Goal: Transaction & Acquisition: Purchase product/service

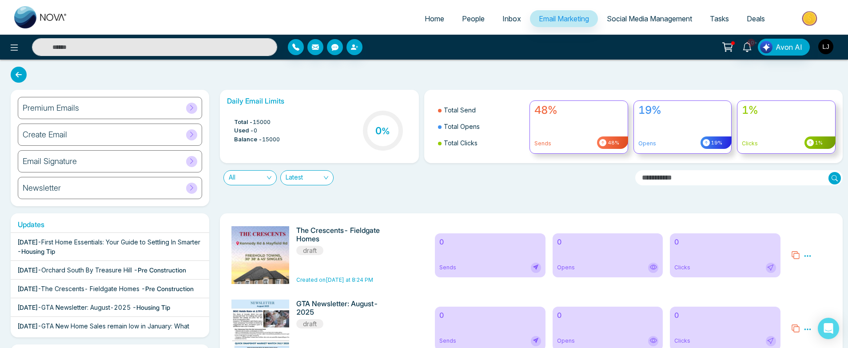
click at [830, 51] on img "button" at bounding box center [826, 46] width 15 height 15
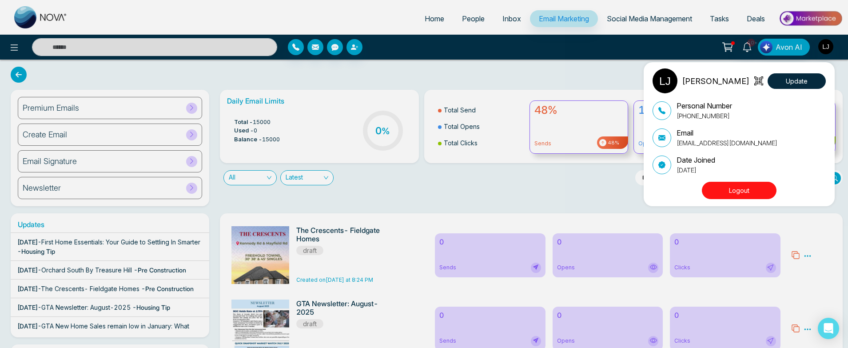
click at [725, 51] on div "[PERSON_NAME] Update Personal Number [PHONE_NUMBER] Email [EMAIL_ADDRESS][DOMAI…" at bounding box center [424, 174] width 848 height 348
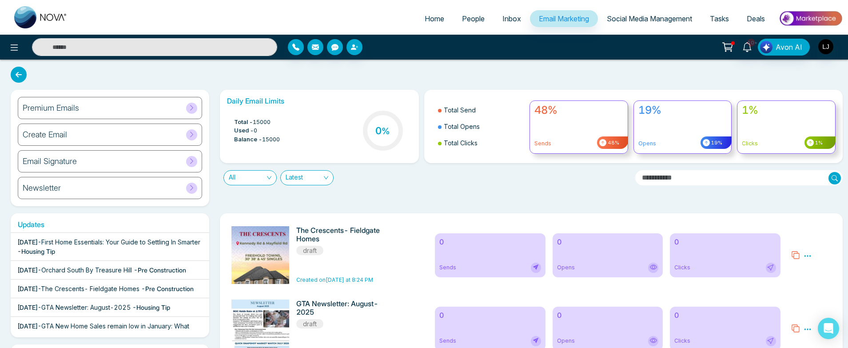
click at [728, 48] on icon at bounding box center [729, 46] width 8 height 4
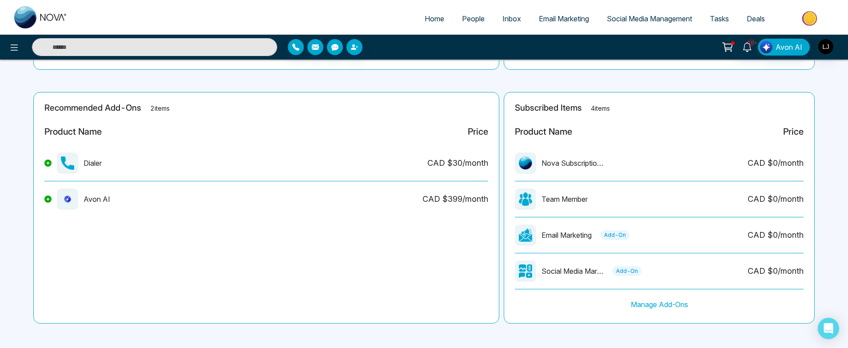
scroll to position [183, 0]
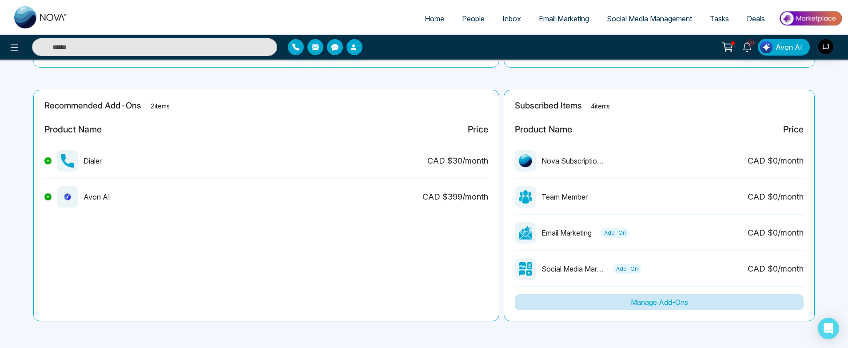
click at [659, 296] on button "Manage Add-Ons" at bounding box center [659, 302] width 289 height 16
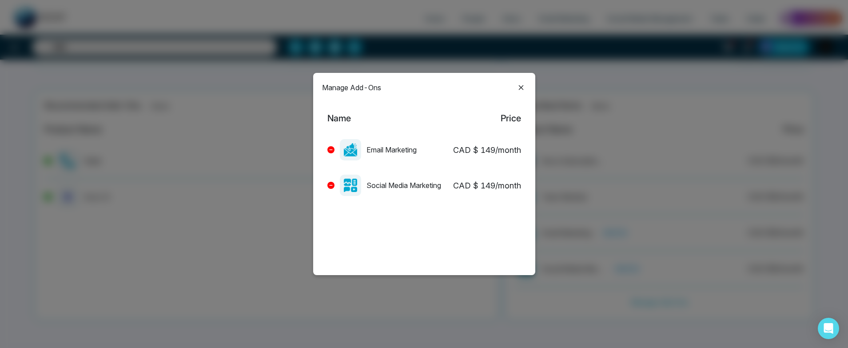
click at [332, 149] on icon at bounding box center [331, 150] width 4 height 4
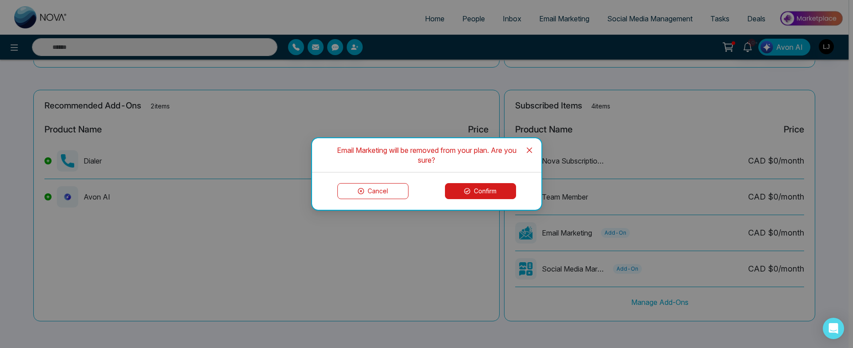
click at [482, 194] on button "Confirm" at bounding box center [480, 191] width 71 height 16
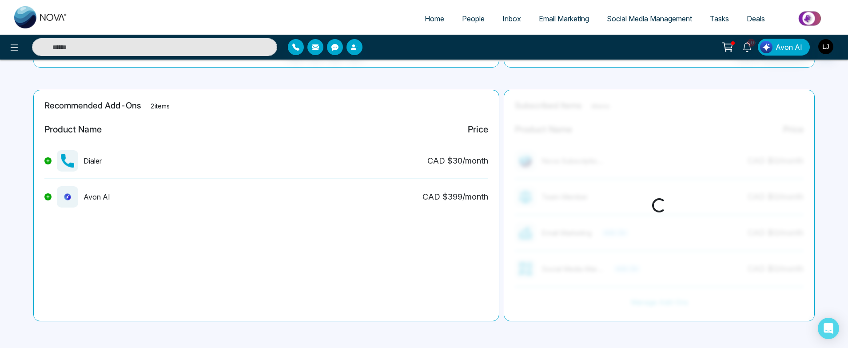
scroll to position [147, 0]
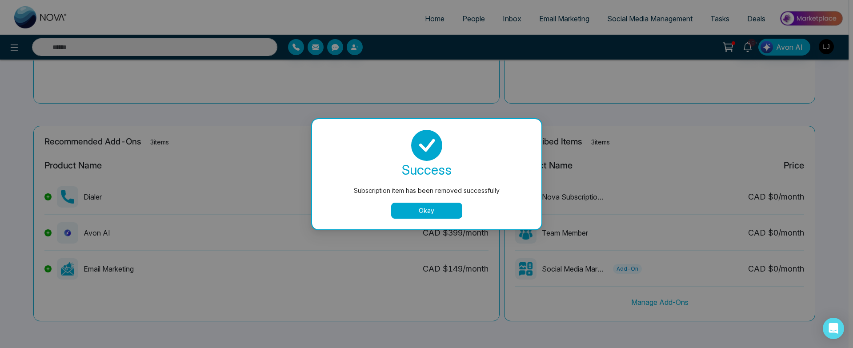
click at [416, 204] on button "Okay" at bounding box center [426, 211] width 71 height 16
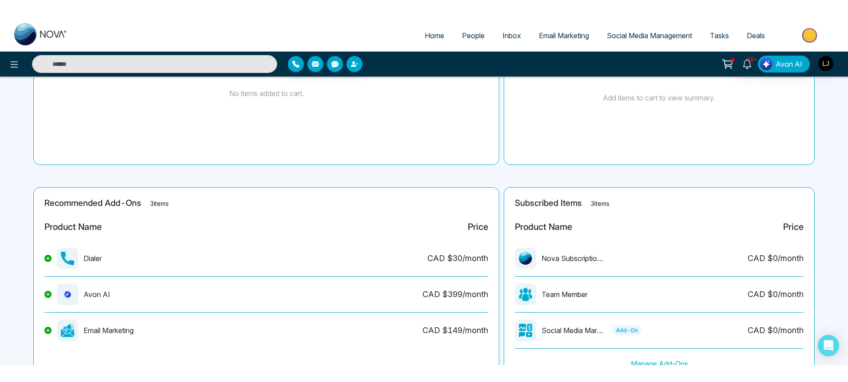
scroll to position [0, 0]
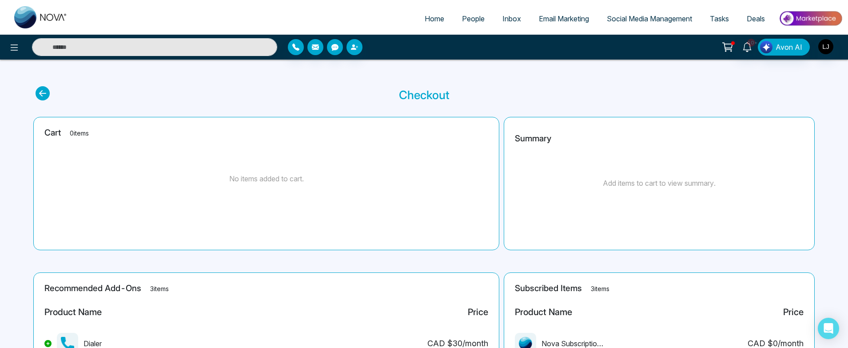
click at [548, 18] on span "Email Marketing" at bounding box center [564, 18] width 50 height 9
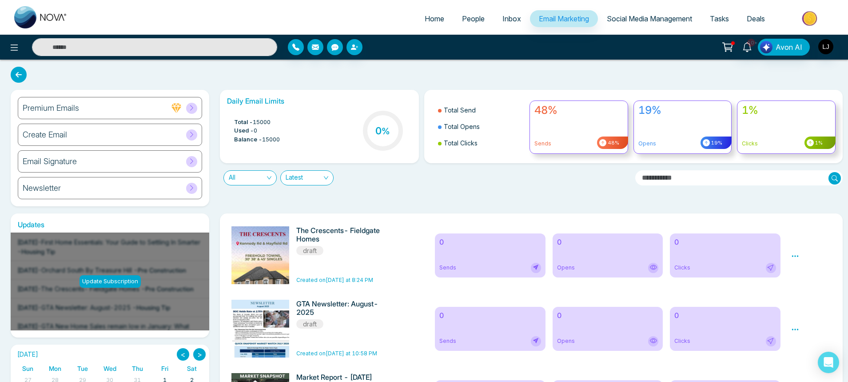
click at [45, 116] on div "Premium Emails" at bounding box center [110, 108] width 184 height 22
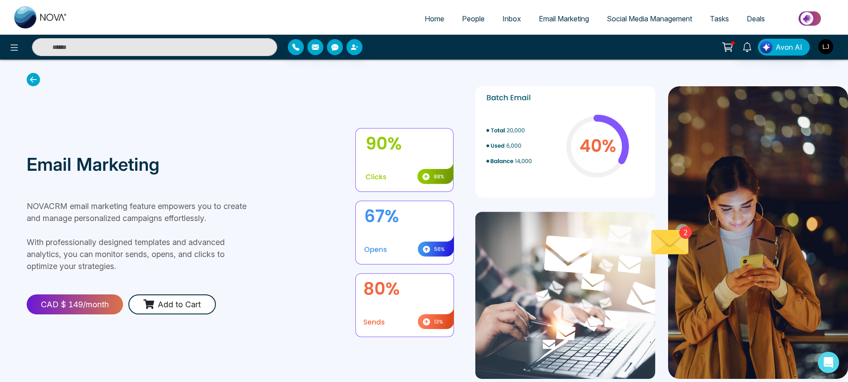
click at [158, 247] on p "NOVACRM email marketing feature empowers you to create and manage personalized …" at bounding box center [142, 236] width 230 height 72
click at [162, 304] on button "Add to Cart" at bounding box center [172, 304] width 88 height 20
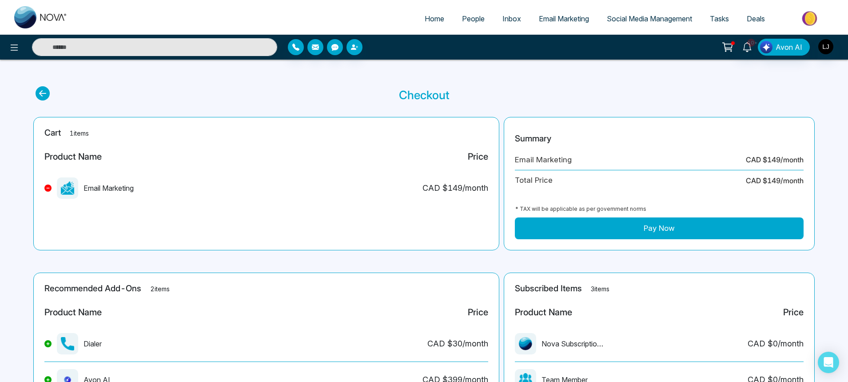
click at [626, 224] on button "Pay Now" at bounding box center [659, 228] width 289 height 22
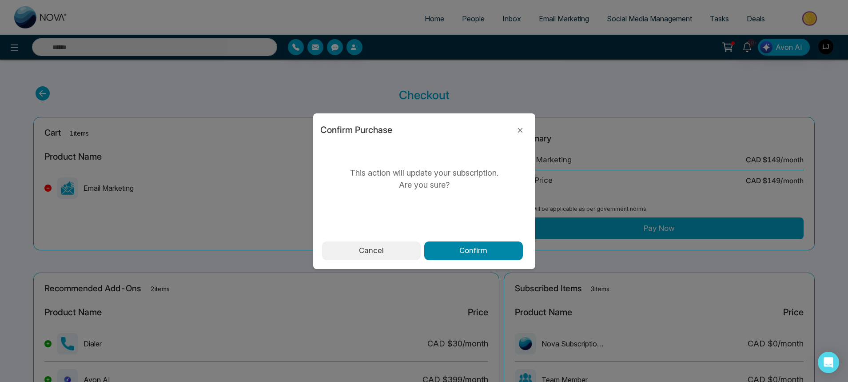
click at [507, 252] on button "Confirm" at bounding box center [473, 250] width 99 height 19
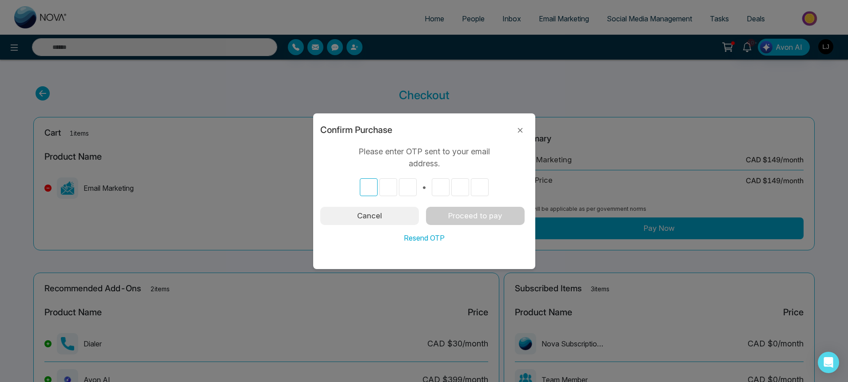
click at [366, 185] on input "text" at bounding box center [369, 187] width 18 height 18
click at [368, 189] on input "text" at bounding box center [369, 187] width 18 height 18
click at [384, 188] on input "text" at bounding box center [388, 187] width 18 height 18
click at [404, 192] on input "text" at bounding box center [408, 187] width 18 height 18
click at [371, 190] on input "text" at bounding box center [369, 187] width 18 height 18
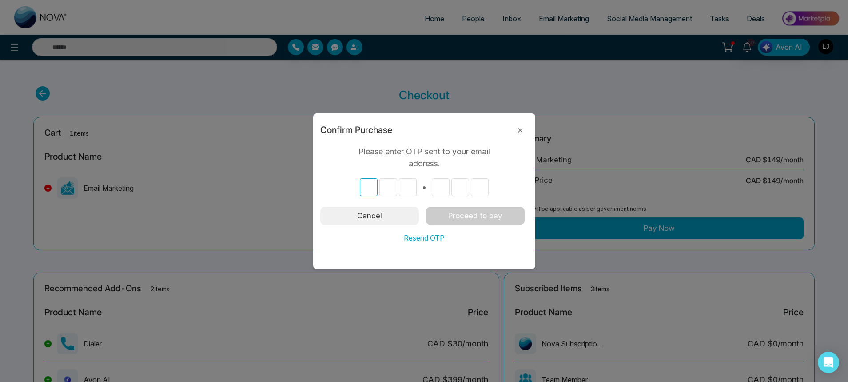
click at [368, 183] on input "text" at bounding box center [369, 187] width 18 height 18
click at [382, 186] on input "text" at bounding box center [388, 187] width 18 height 18
click at [403, 188] on input "text" at bounding box center [408, 187] width 18 height 18
click at [442, 190] on input "text" at bounding box center [441, 187] width 18 height 18
click at [458, 186] on input "text" at bounding box center [460, 187] width 18 height 18
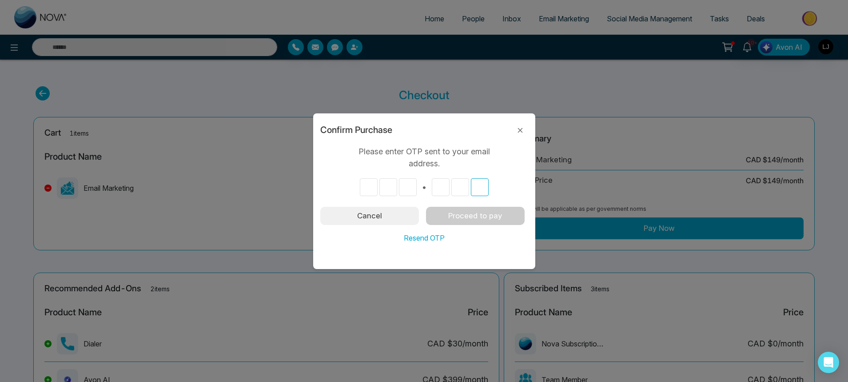
click at [476, 185] on input "text" at bounding box center [480, 187] width 18 height 18
click at [364, 184] on input "text" at bounding box center [369, 187] width 18 height 18
click at [384, 188] on input "text" at bounding box center [388, 187] width 18 height 18
click at [351, 188] on div "•" at bounding box center [424, 187] width 208 height 18
click at [371, 191] on input "text" at bounding box center [369, 187] width 18 height 18
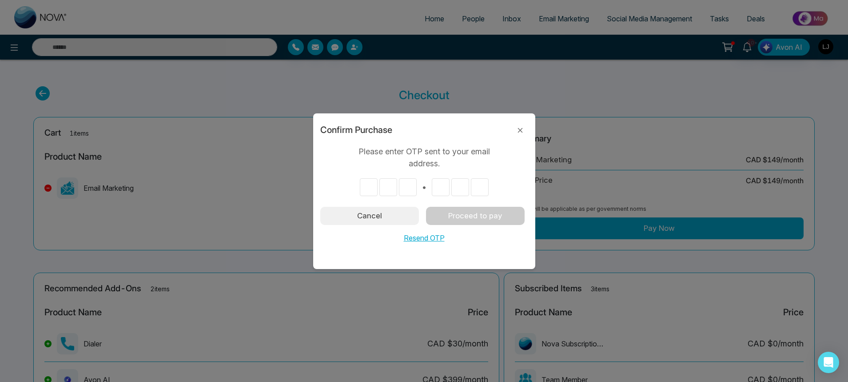
click at [431, 235] on button "Resend OTP" at bounding box center [424, 238] width 46 height 12
click at [367, 187] on input "text" at bounding box center [369, 187] width 18 height 18
click at [388, 188] on input "text" at bounding box center [388, 187] width 18 height 18
click at [407, 189] on input "text" at bounding box center [408, 187] width 18 height 18
click at [371, 188] on input "text" at bounding box center [369, 187] width 18 height 18
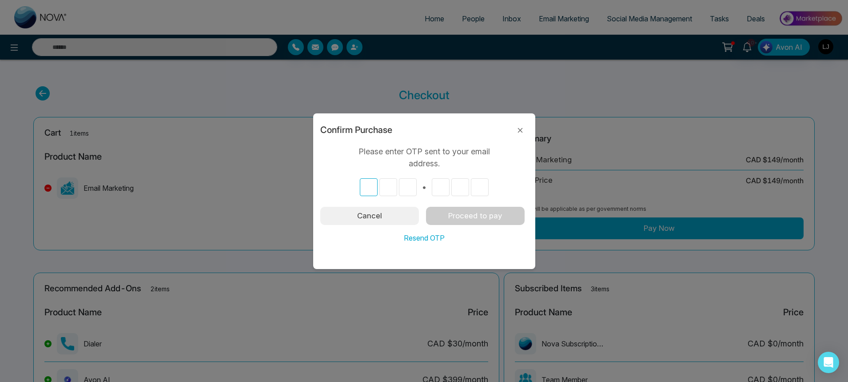
paste input "*"
type input "*"
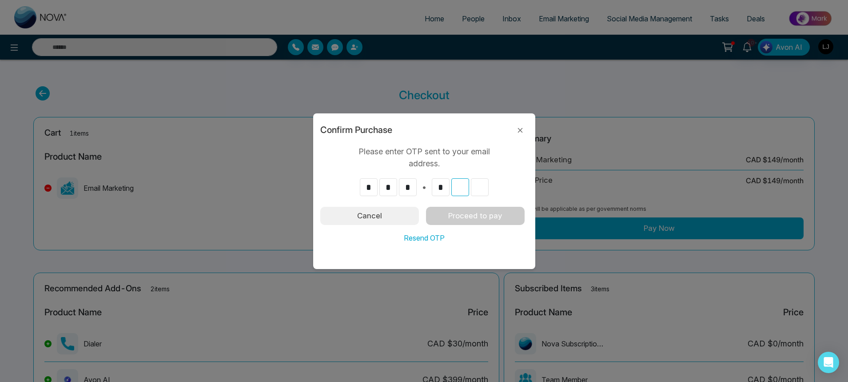
type input "*"
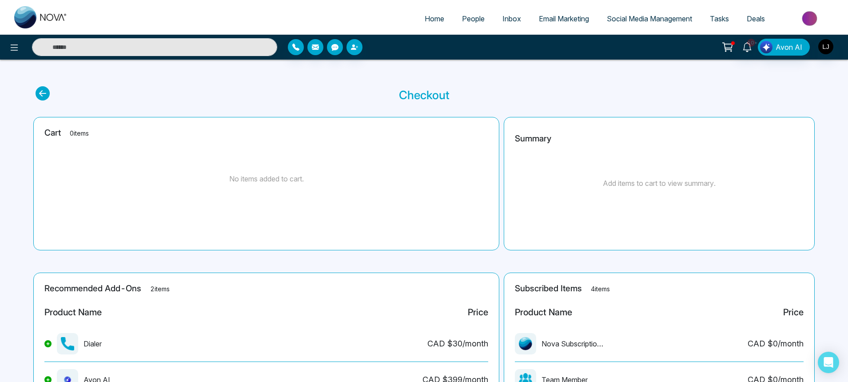
click at [539, 27] on link "Email Marketing" at bounding box center [564, 18] width 68 height 17
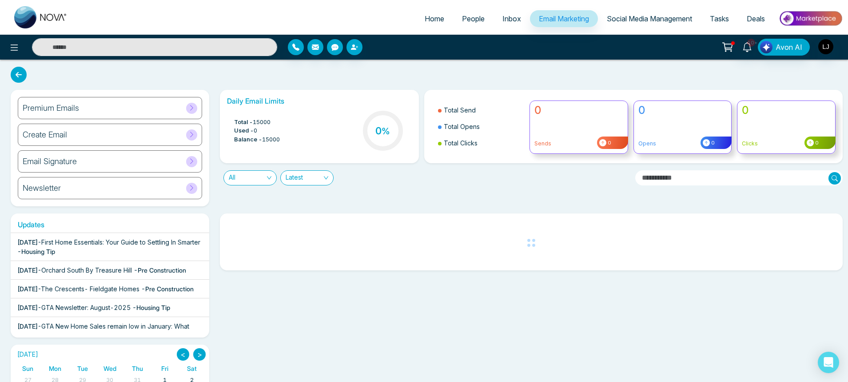
click at [732, 47] on icon at bounding box center [729, 46] width 8 height 4
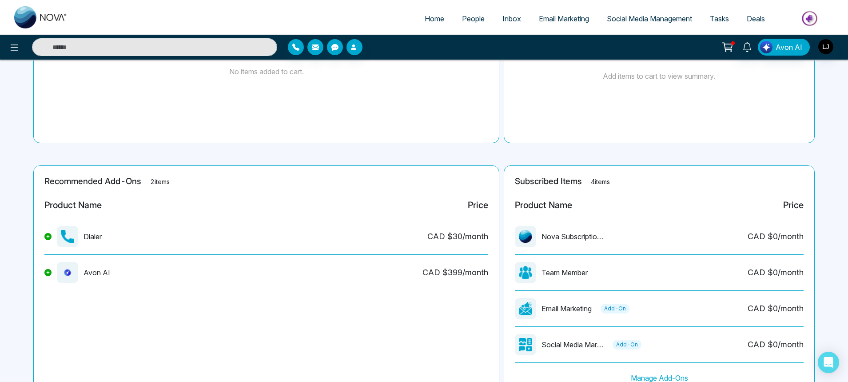
scroll to position [149, 0]
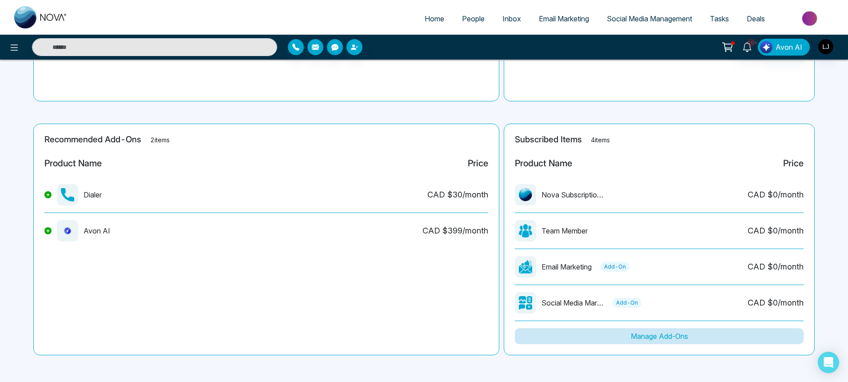
click at [629, 339] on button "Manage Add-Ons" at bounding box center [659, 336] width 289 height 16
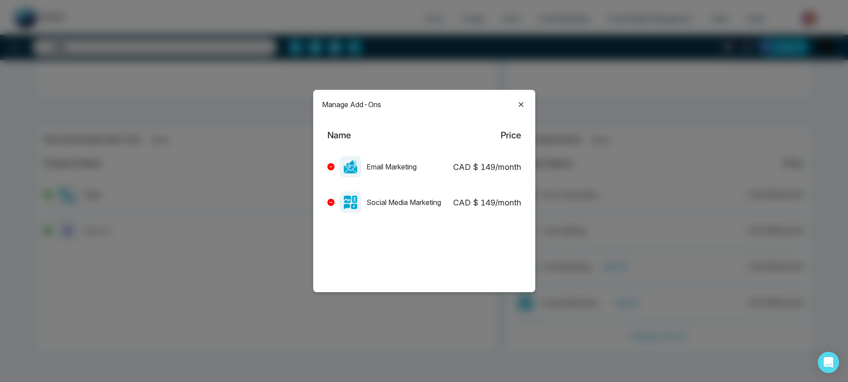
click at [332, 166] on icon at bounding box center [331, 167] width 4 height 4
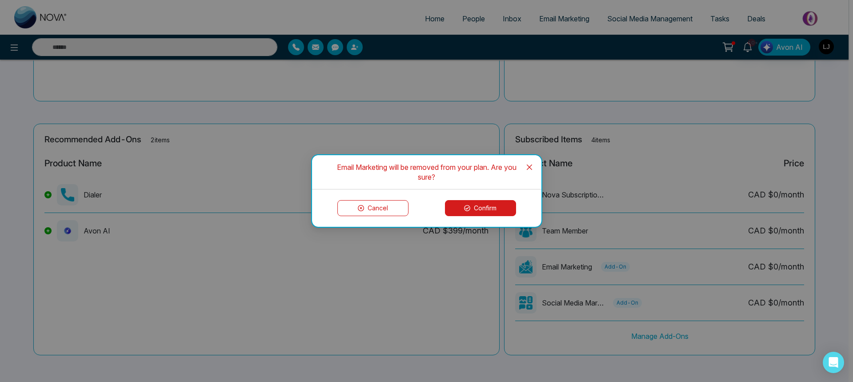
click at [477, 199] on div "Cancel Confirm" at bounding box center [426, 207] width 229 height 37
click at [461, 212] on button "Confirm" at bounding box center [480, 208] width 71 height 16
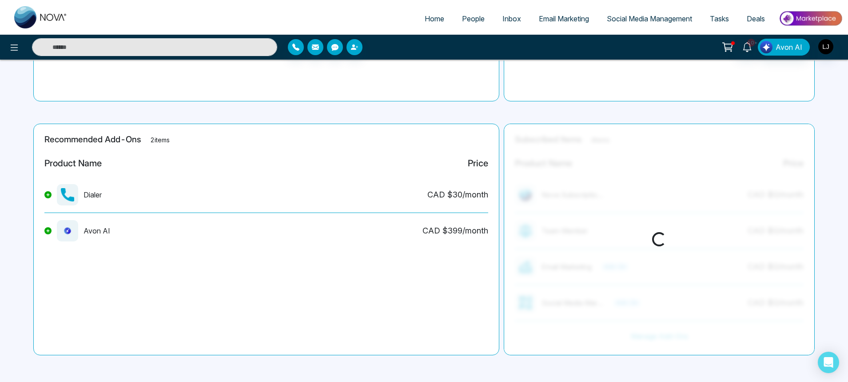
scroll to position [113, 0]
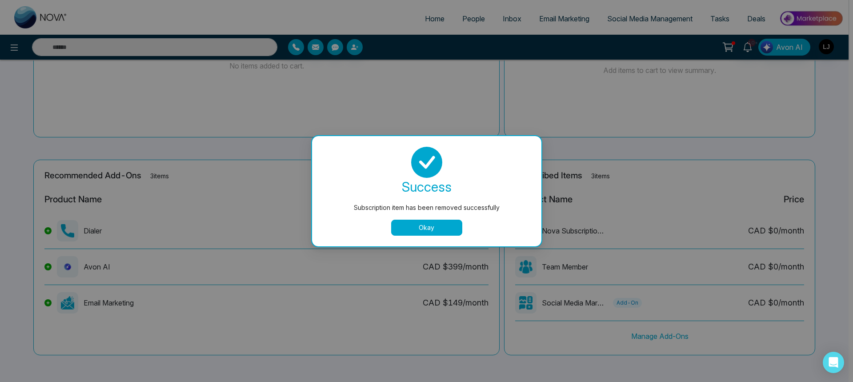
click at [416, 229] on button "Okay" at bounding box center [426, 228] width 71 height 16
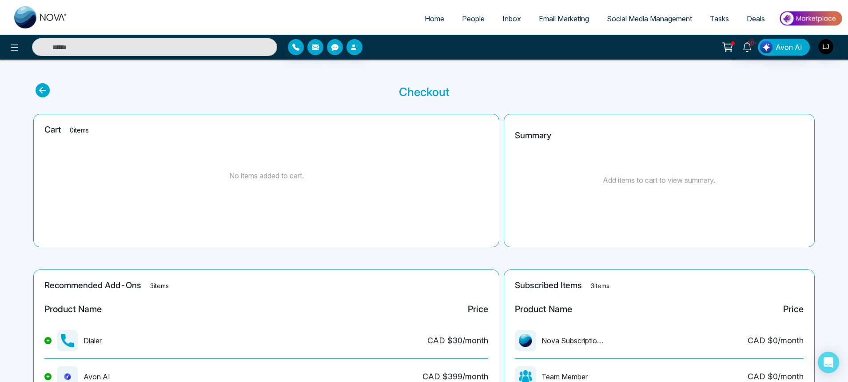
scroll to position [0, 0]
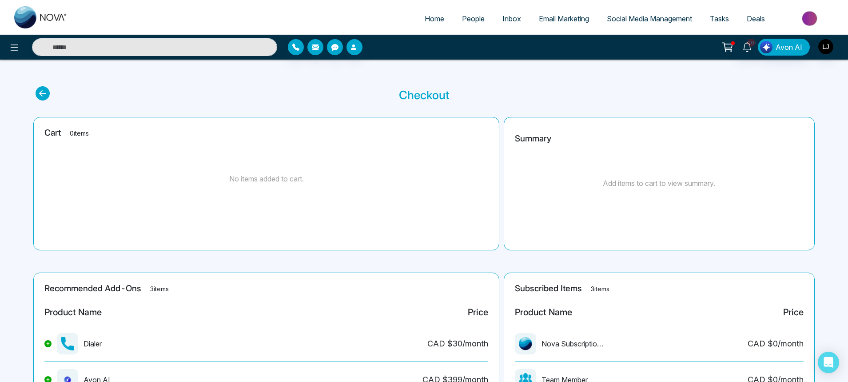
click at [539, 22] on span "Email Marketing" at bounding box center [564, 18] width 50 height 9
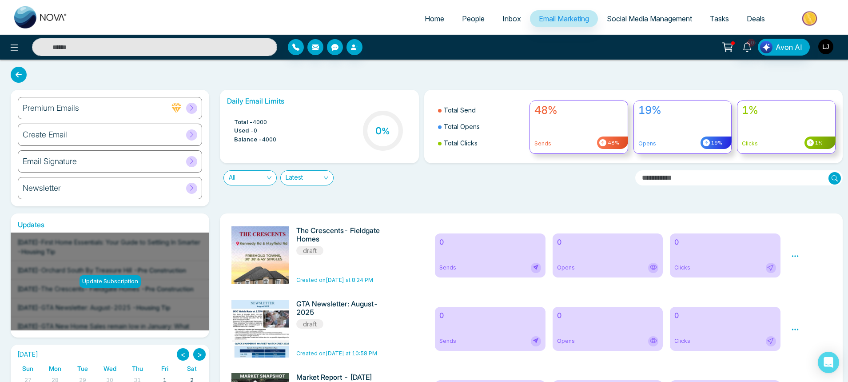
click at [826, 48] on img "button" at bounding box center [826, 46] width 15 height 15
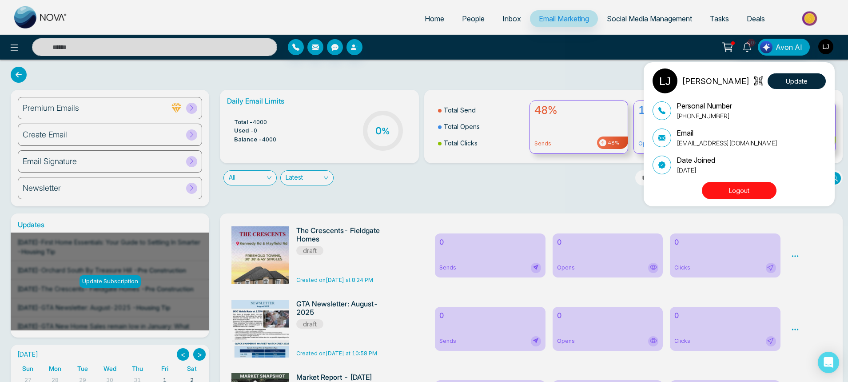
click at [759, 187] on button "Logout" at bounding box center [739, 190] width 75 height 17
